Goal: Transaction & Acquisition: Purchase product/service

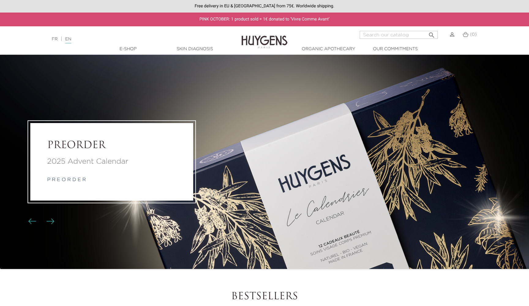
click at [71, 166] on p "2025 Advent Calendar" at bounding box center [111, 162] width 129 height 11
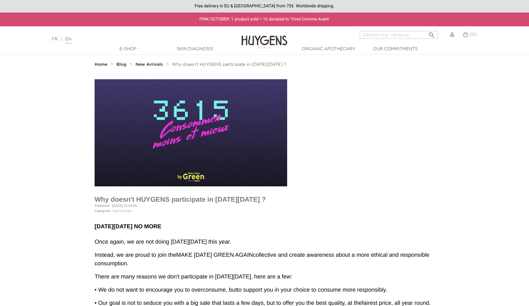
click at [98, 66] on strong "Home" at bounding box center [101, 64] width 13 height 4
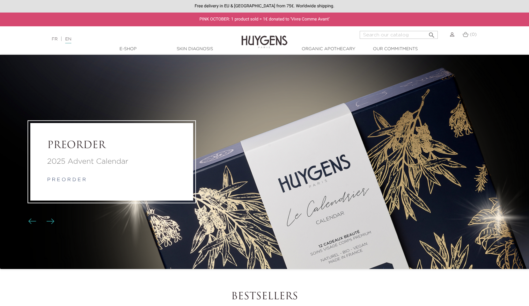
click at [67, 170] on div "2025 Advent Calendar p r e o r d e r" at bounding box center [111, 171] width 129 height 28
click at [67, 180] on link "p r e o r d e r" at bounding box center [66, 180] width 39 height 5
